Goal: Task Accomplishment & Management: Manage account settings

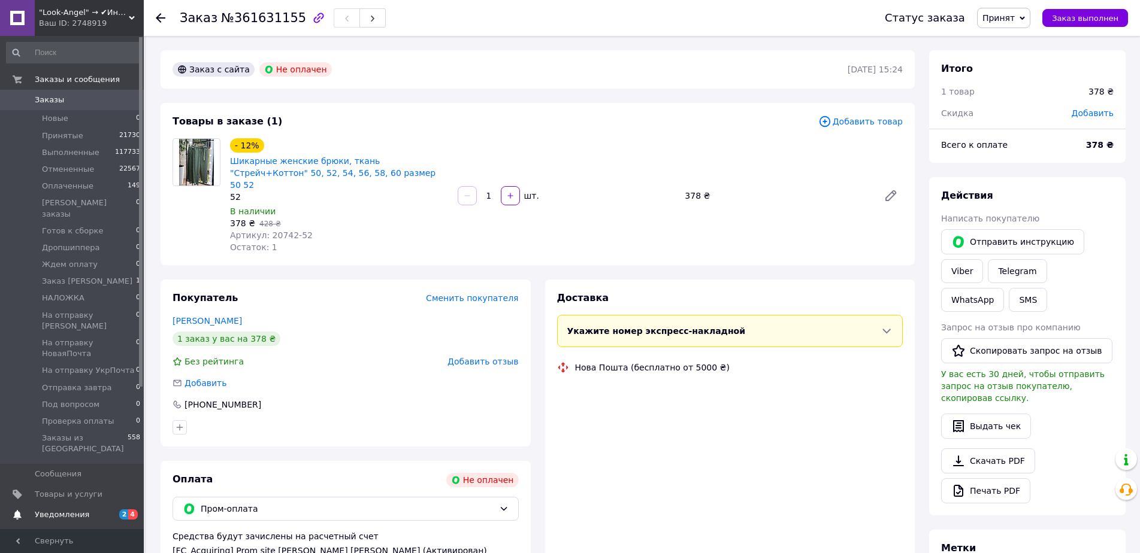
click at [78, 510] on span "Уведомления" at bounding box center [62, 515] width 54 height 11
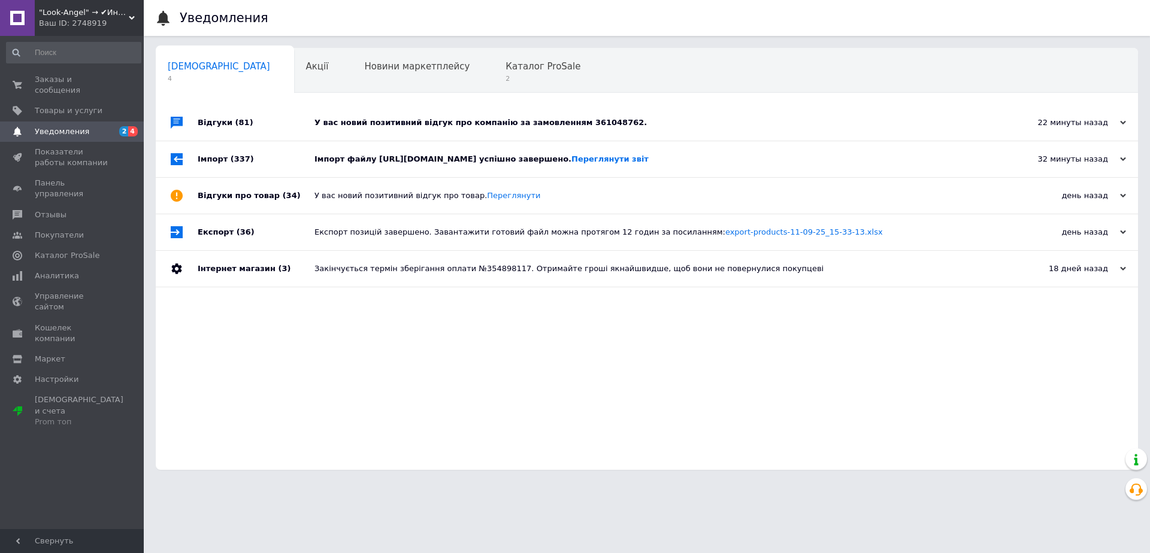
click at [722, 118] on div "У вас новий позитивний відгук про компанію за замовленням 361048762." at bounding box center [660, 122] width 692 height 11
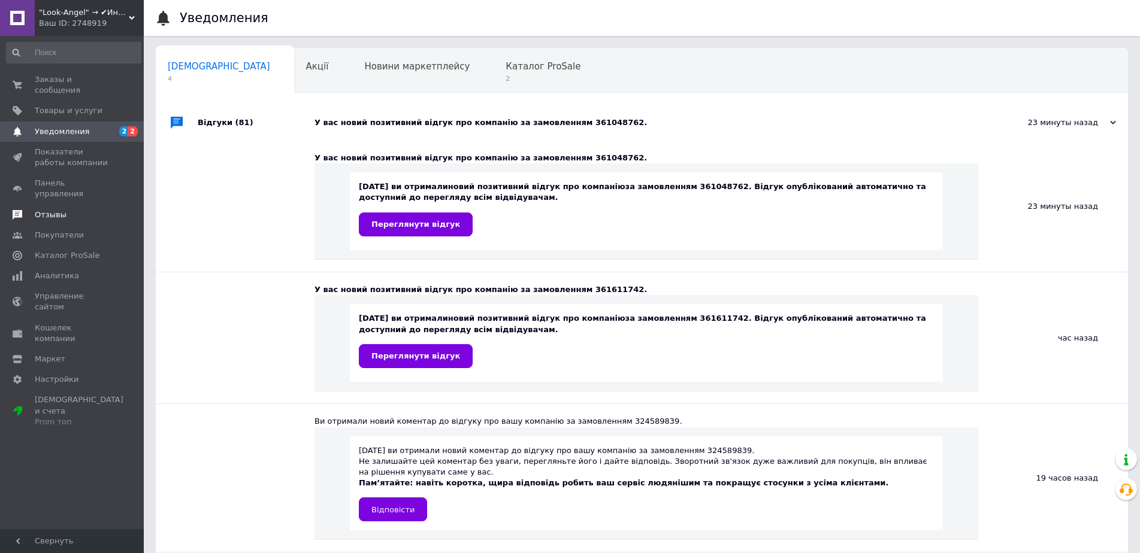
click at [83, 210] on span "Отзывы" at bounding box center [73, 215] width 76 height 11
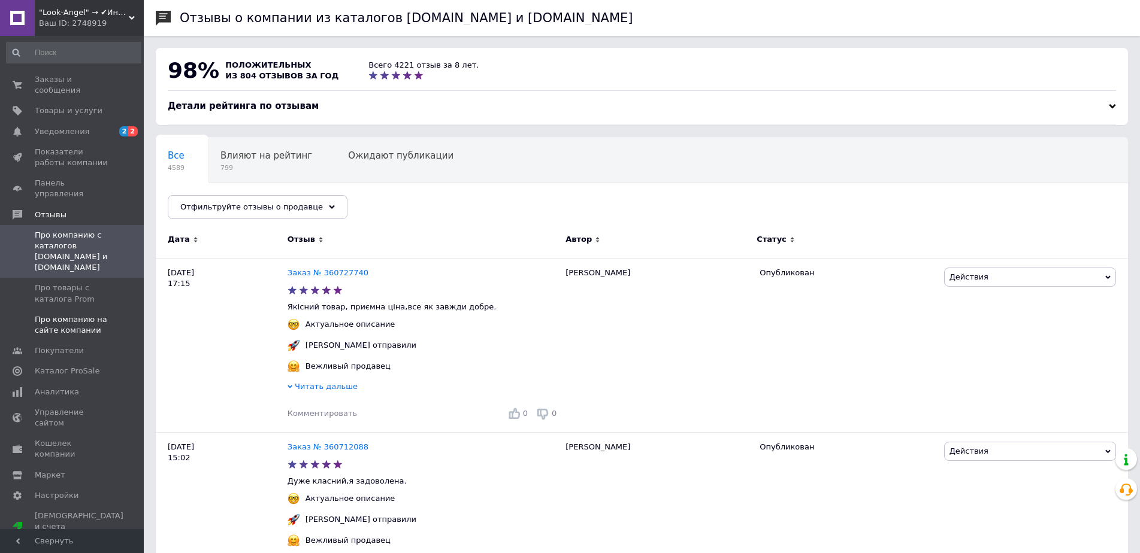
click at [54, 314] on span "Про компанию на сайте компании" at bounding box center [73, 325] width 76 height 22
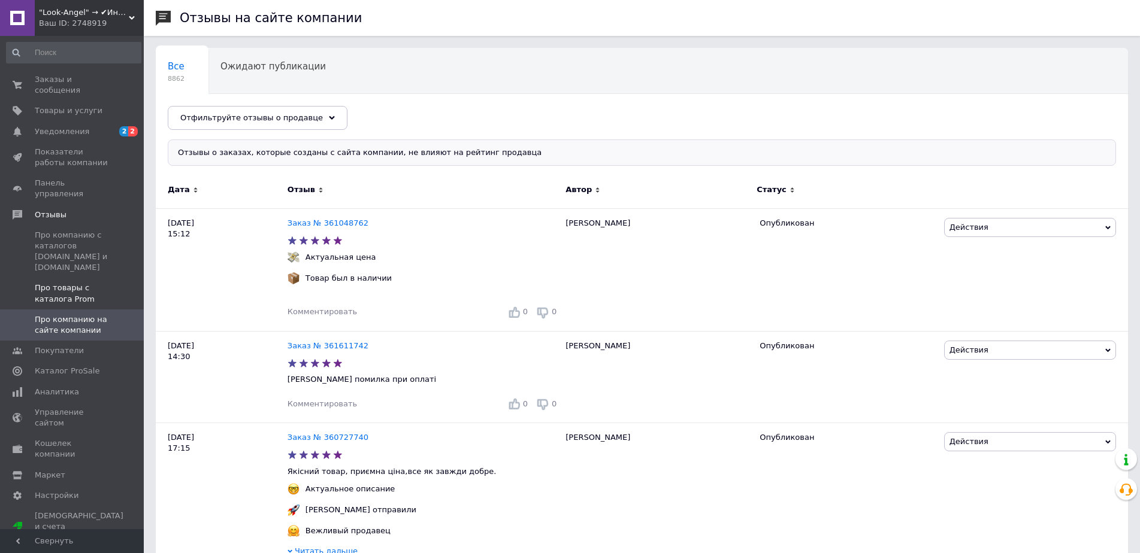
click at [65, 283] on span "Про товары с каталога Prom" at bounding box center [73, 294] width 76 height 22
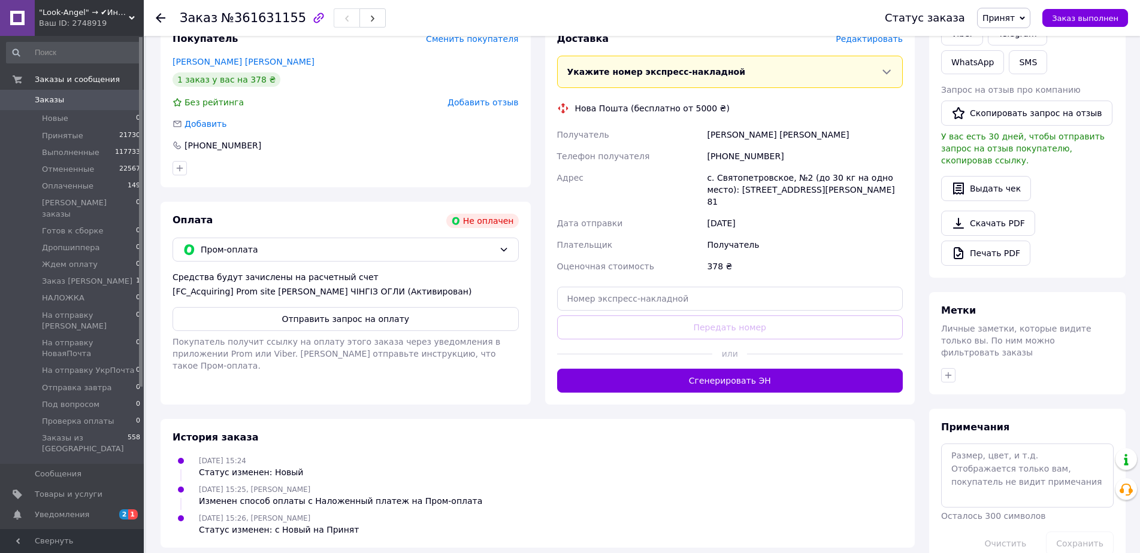
scroll to position [264, 0]
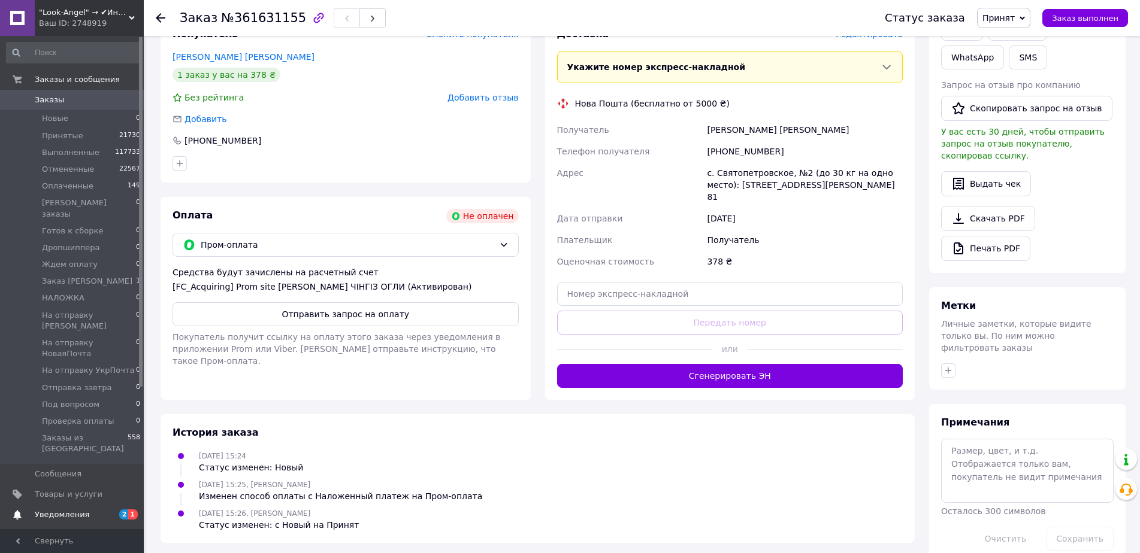
click at [83, 510] on span "Уведомления" at bounding box center [73, 515] width 76 height 11
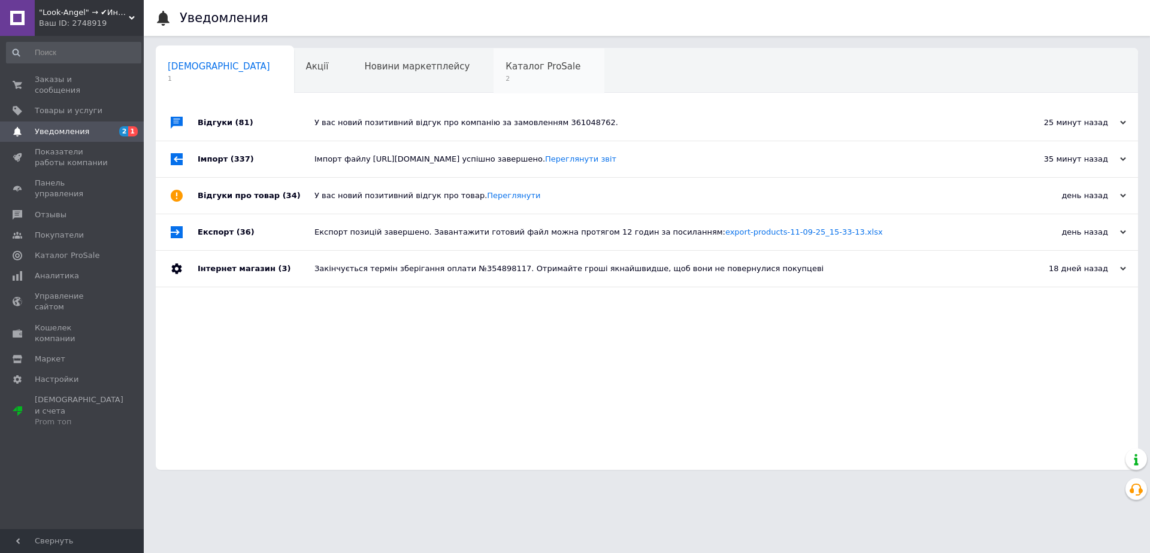
click at [505, 72] on span "Каталог ProSale" at bounding box center [542, 66] width 75 height 11
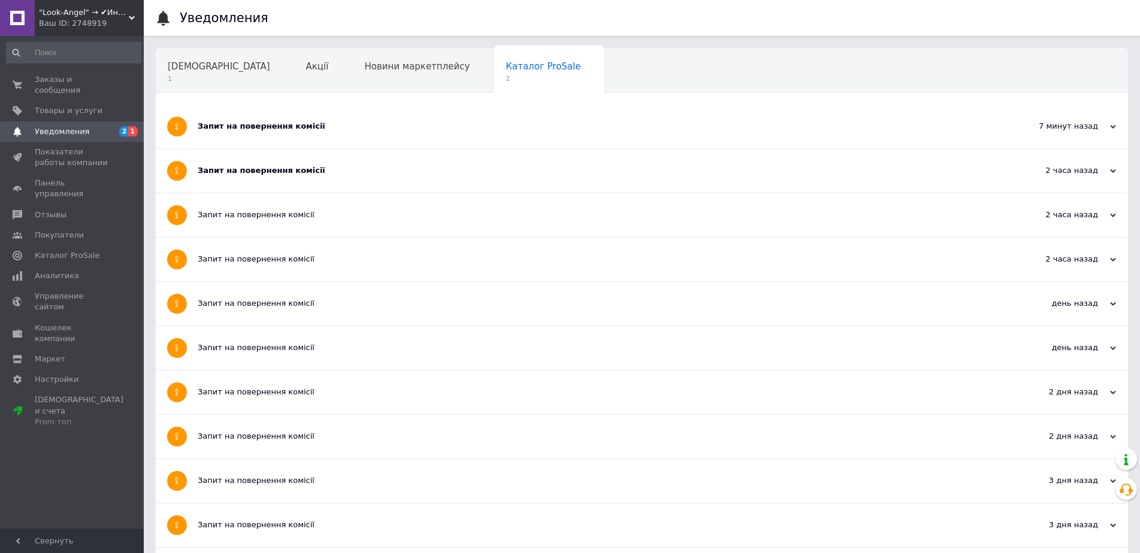
click at [554, 132] on div "Запит на повернення комісії" at bounding box center [597, 126] width 798 height 11
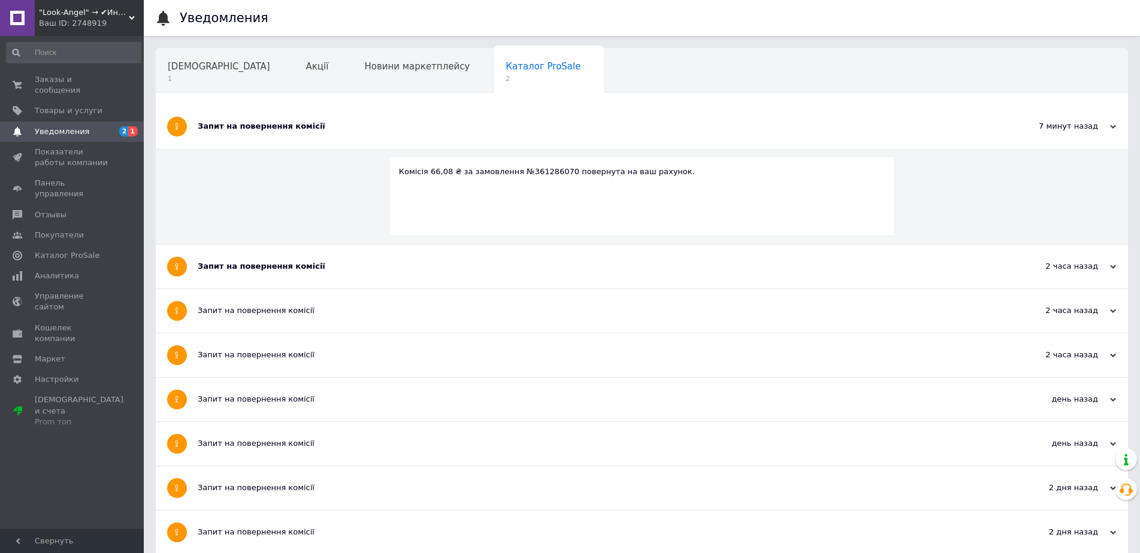
click at [537, 264] on div "Запит на повернення комісії" at bounding box center [597, 266] width 798 height 11
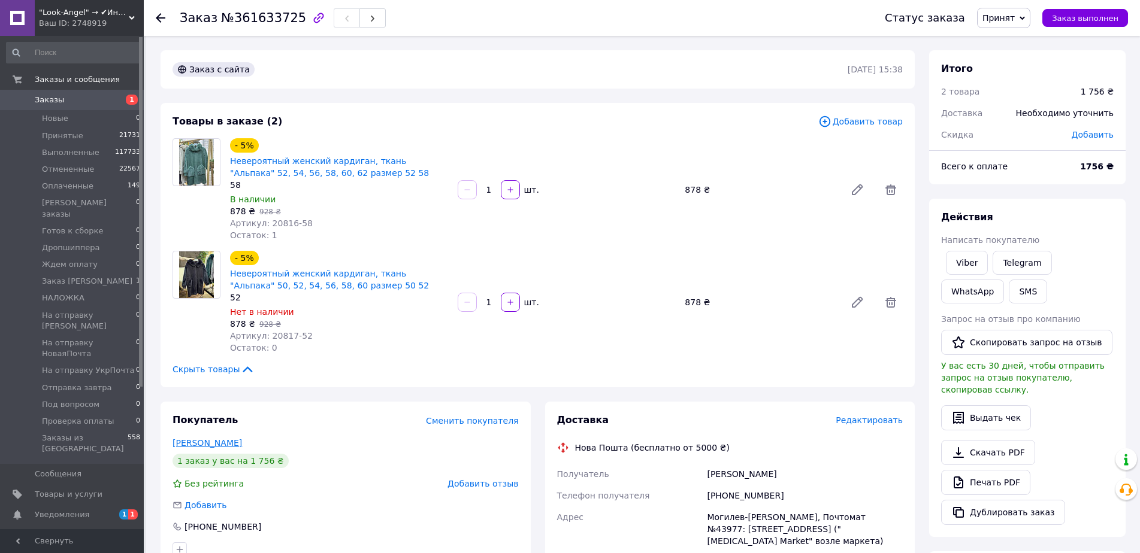
click at [204, 440] on link "Тютюнник Ірина" at bounding box center [206, 443] width 69 height 10
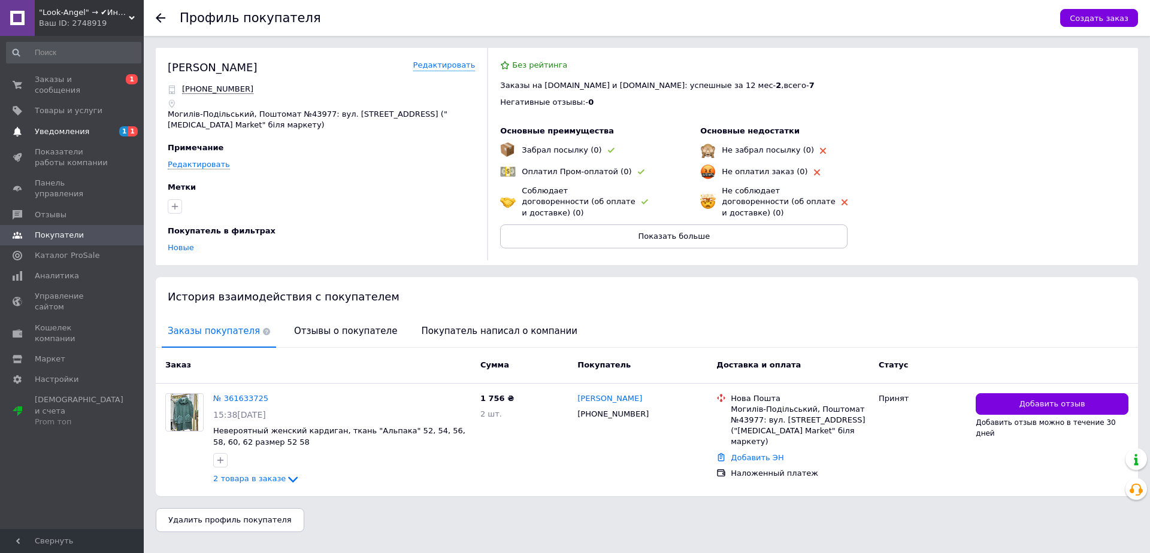
click at [102, 126] on span "Уведомления" at bounding box center [73, 131] width 76 height 11
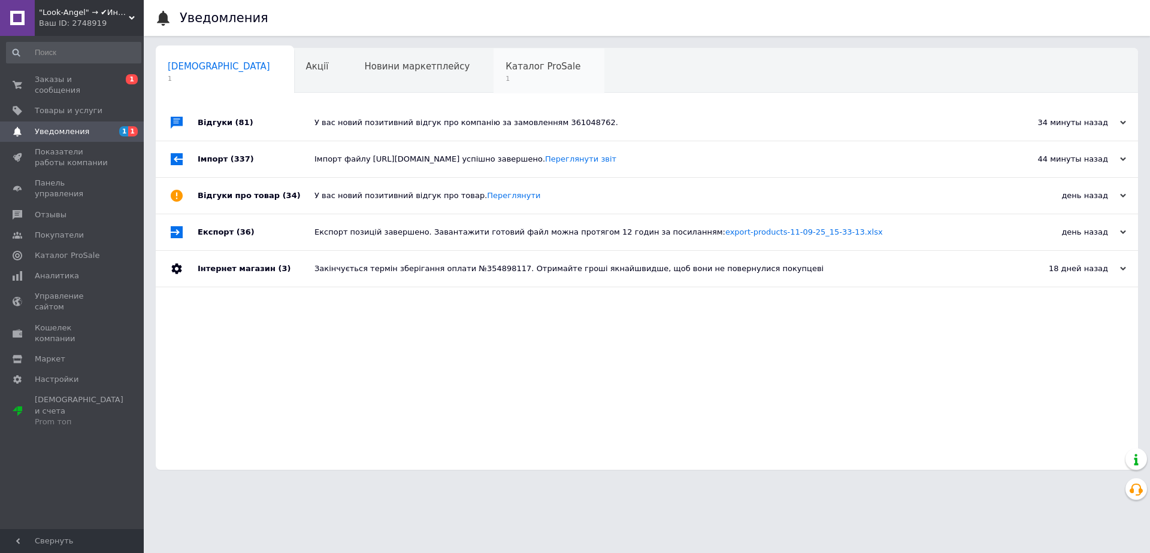
click at [505, 66] on span "Каталог ProSale" at bounding box center [542, 66] width 75 height 11
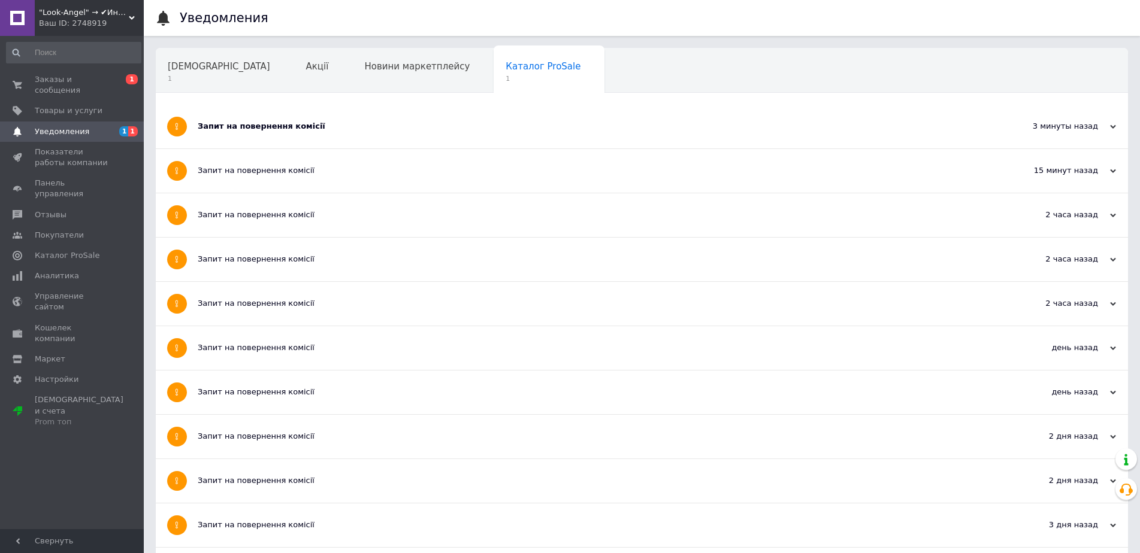
click at [984, 131] on div "Запит на повернення комісії" at bounding box center [597, 126] width 798 height 11
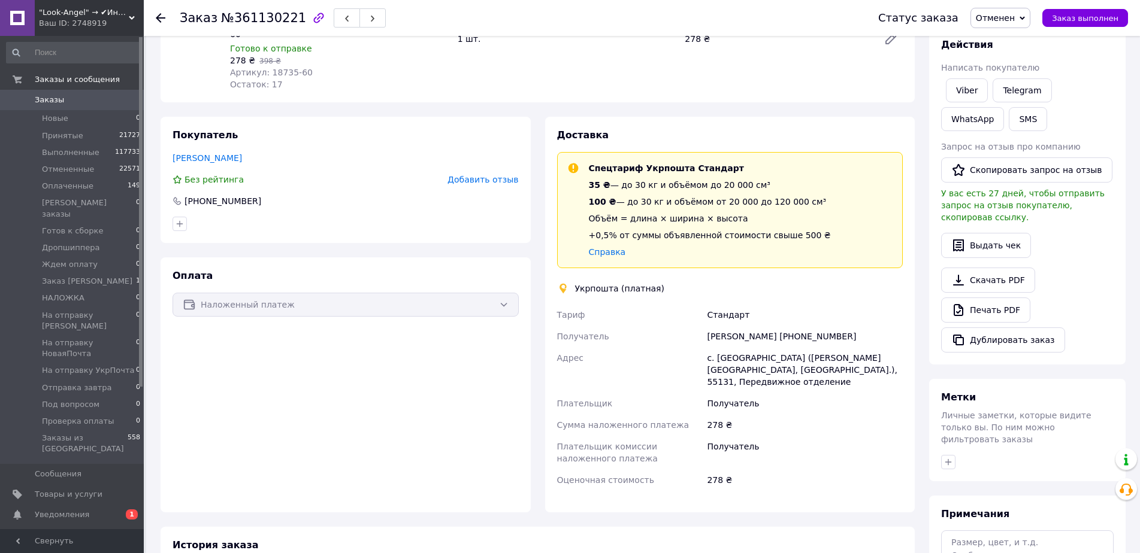
scroll to position [268, 0]
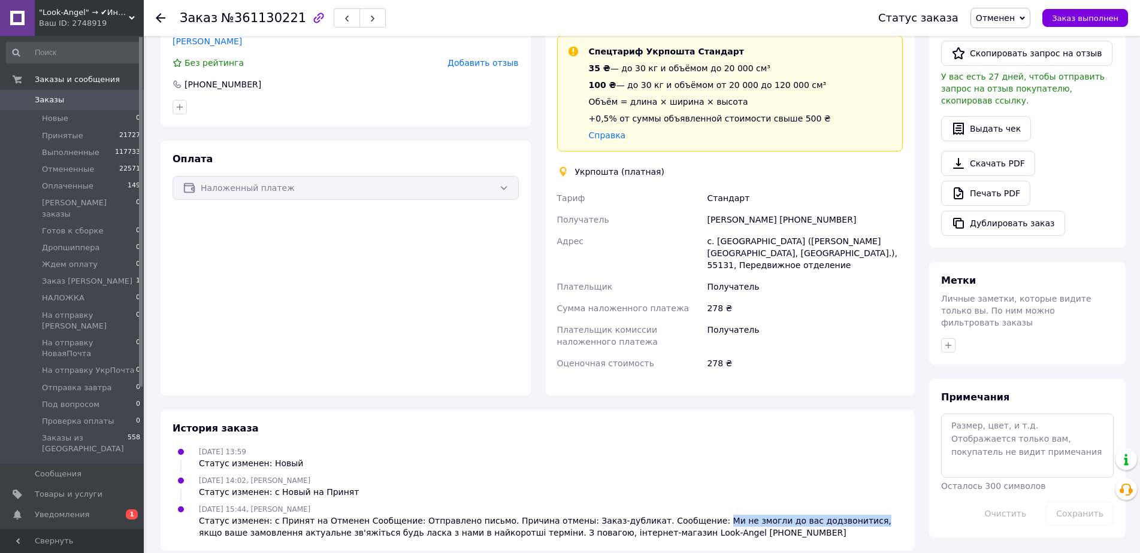
drag, startPoint x: 660, startPoint y: 510, endPoint x: 796, endPoint y: 510, distance: 135.9
click at [796, 515] on div "Статус изменен: с Принят на Отменен Сообщение: Отправлено письмо. Причина отмен…" at bounding box center [551, 527] width 704 height 24
copy div "Ми не змогли до вас додзвонитися,"
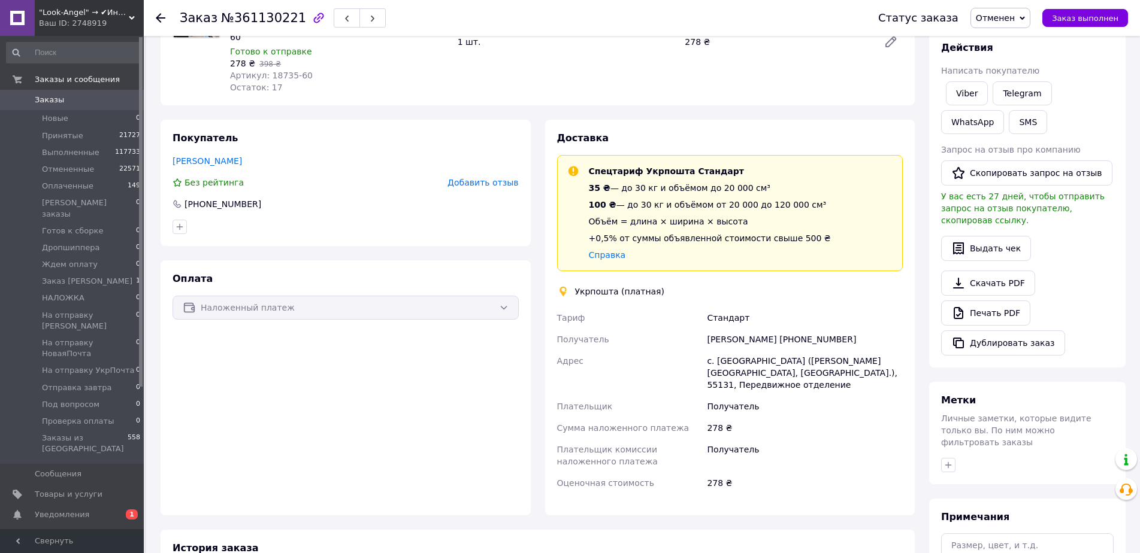
scroll to position [0, 0]
